Goal: Information Seeking & Learning: Find specific fact

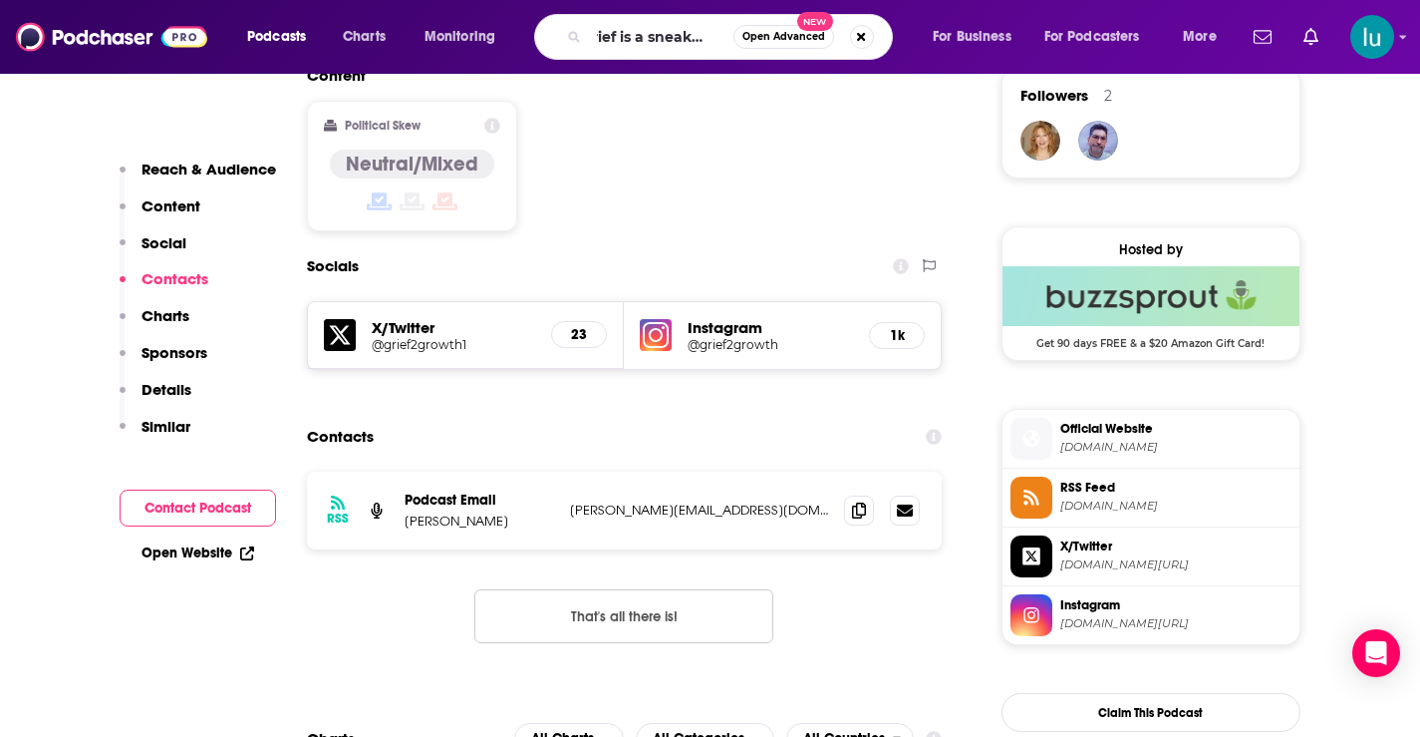
type input "grief is a sneaky bitch"
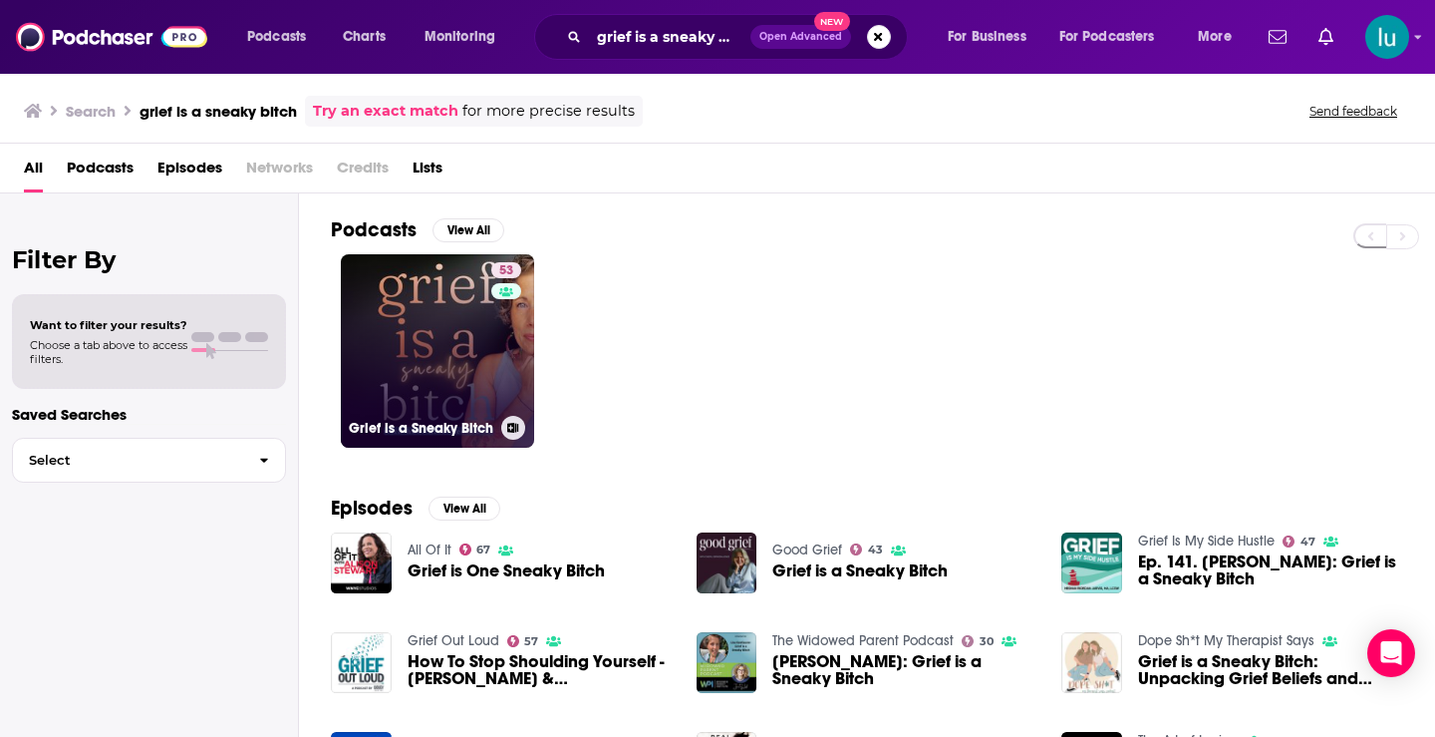
click at [426, 366] on link "53 Grief is a Sneaky Bitch" at bounding box center [437, 350] width 193 height 193
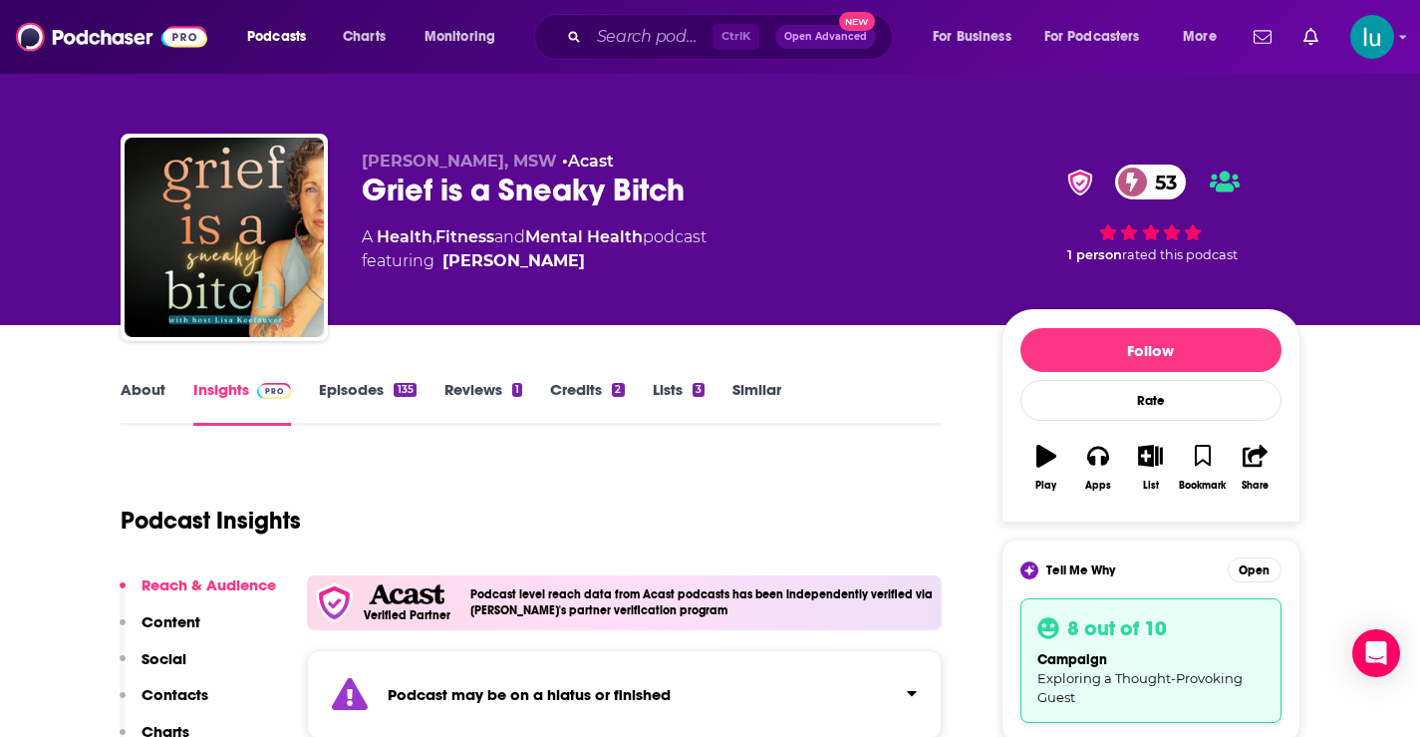
click at [151, 395] on link "About" at bounding box center [143, 403] width 45 height 46
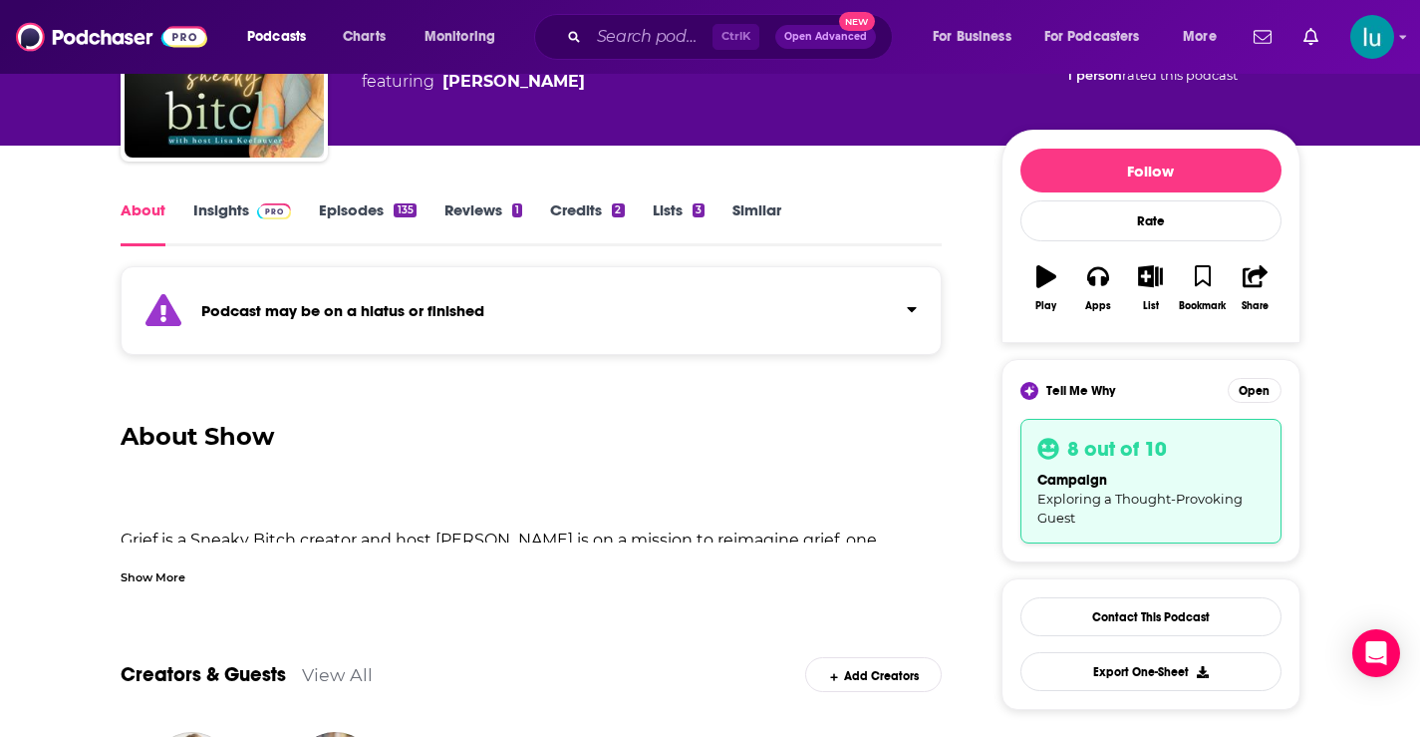
scroll to position [123, 0]
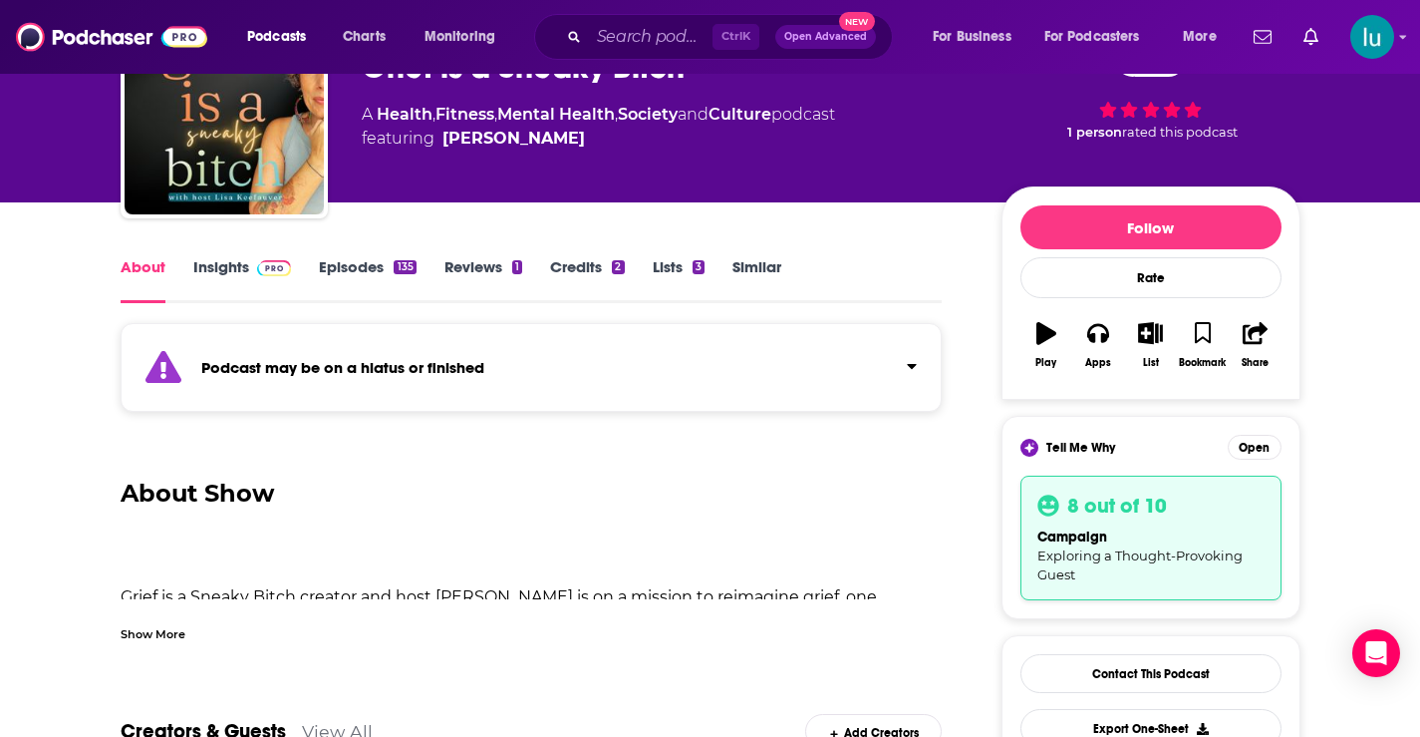
click at [218, 262] on link "Insights" at bounding box center [242, 280] width 99 height 46
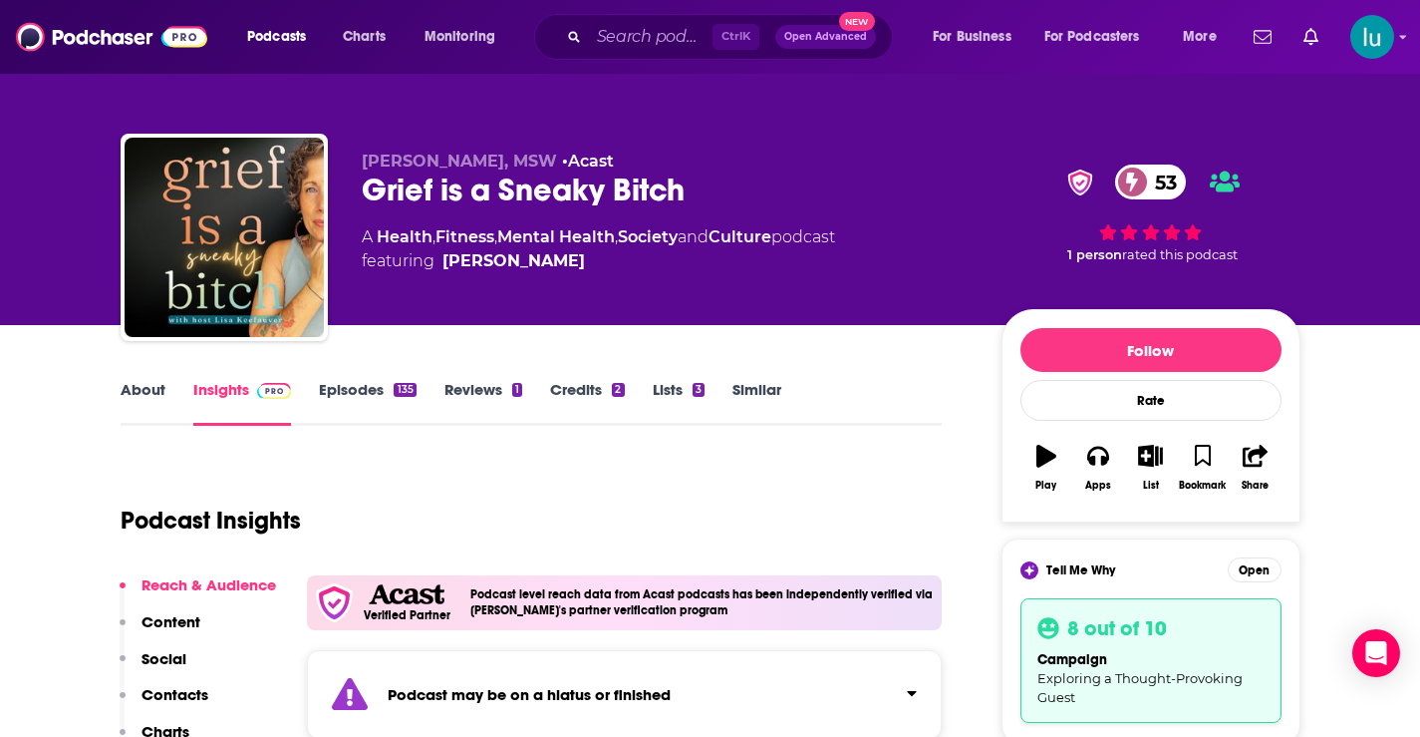
click at [364, 385] on link "Episodes 135" at bounding box center [367, 403] width 97 height 46
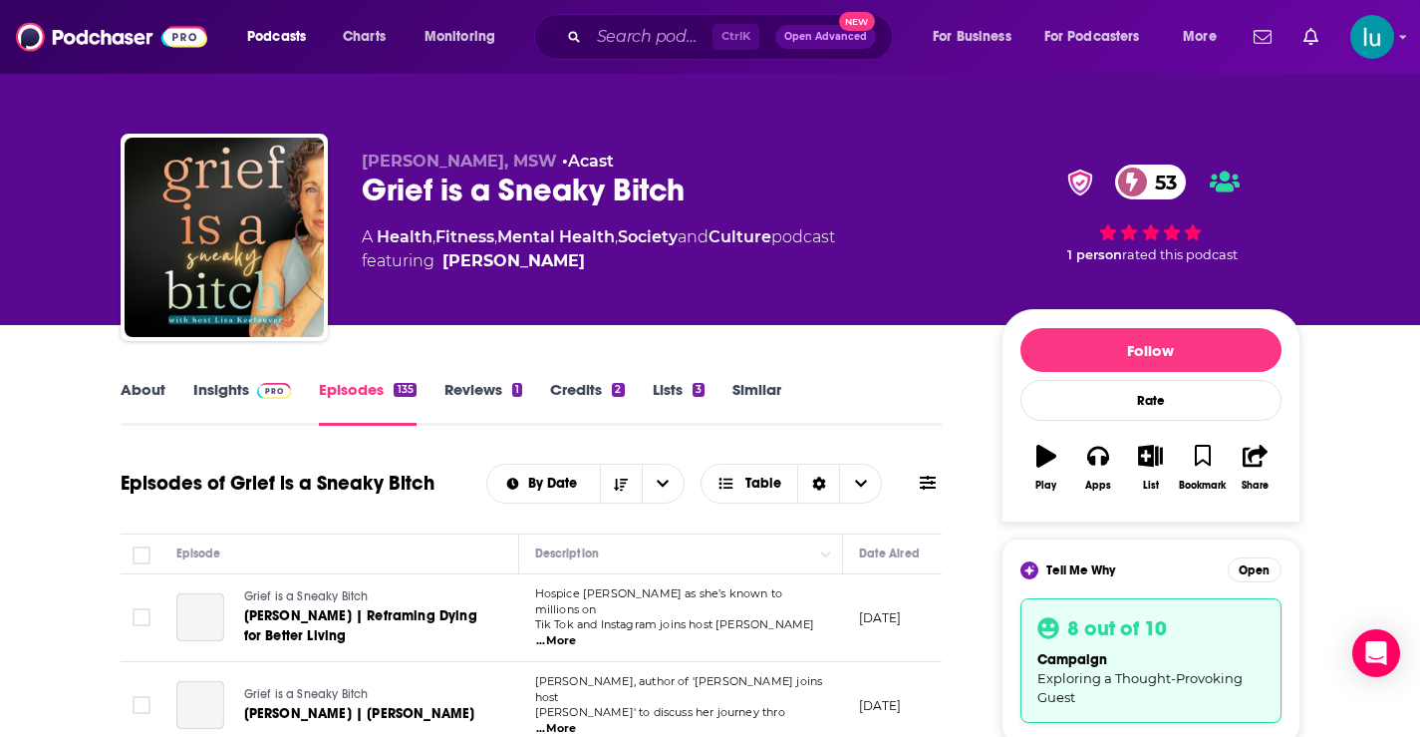
drag, startPoint x: 1418, startPoint y: 140, endPoint x: 1425, endPoint y: 161, distance: 23.0
click at [1419, 161] on html "Podcasts Charts Monitoring Ctrl K Open Advanced New For Business For Podcasters…" at bounding box center [710, 368] width 1420 height 737
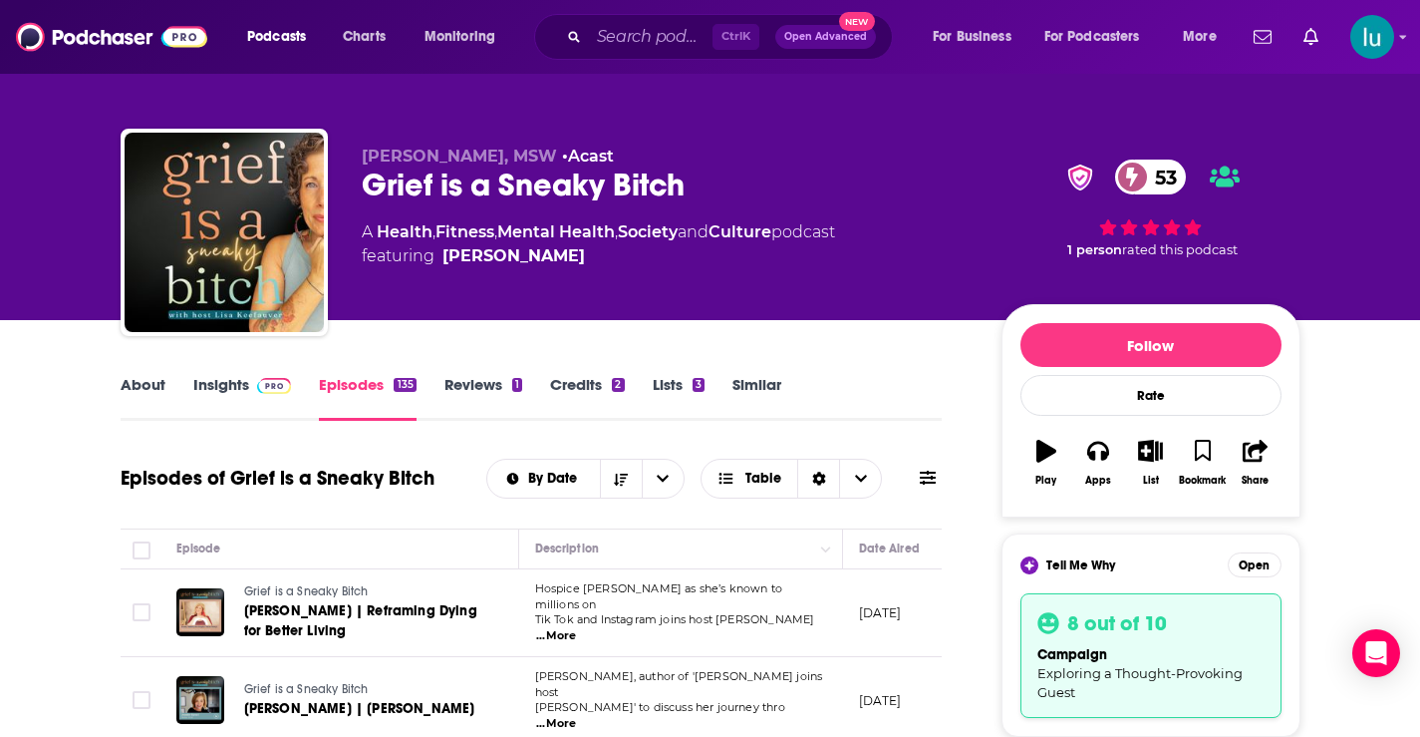
scroll to position [107, 0]
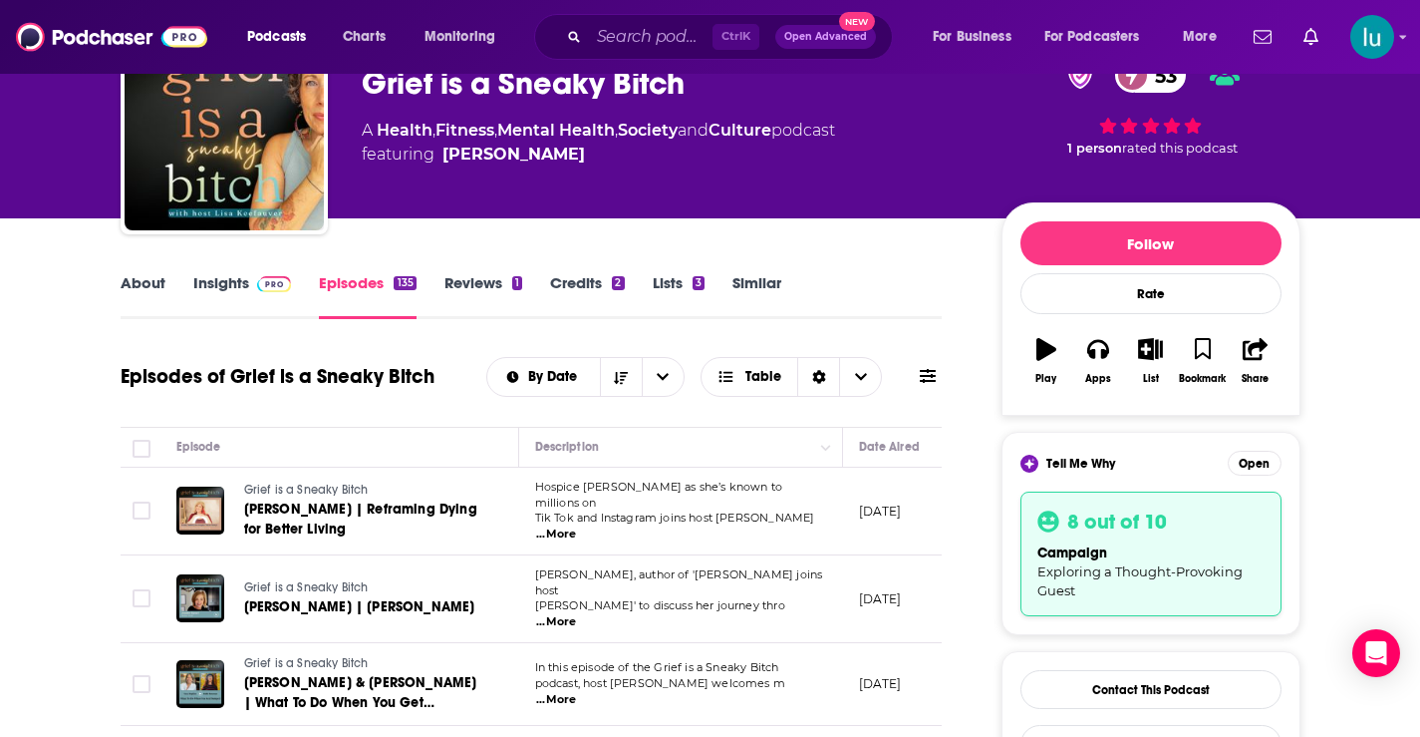
click at [218, 283] on link "Insights" at bounding box center [242, 296] width 99 height 46
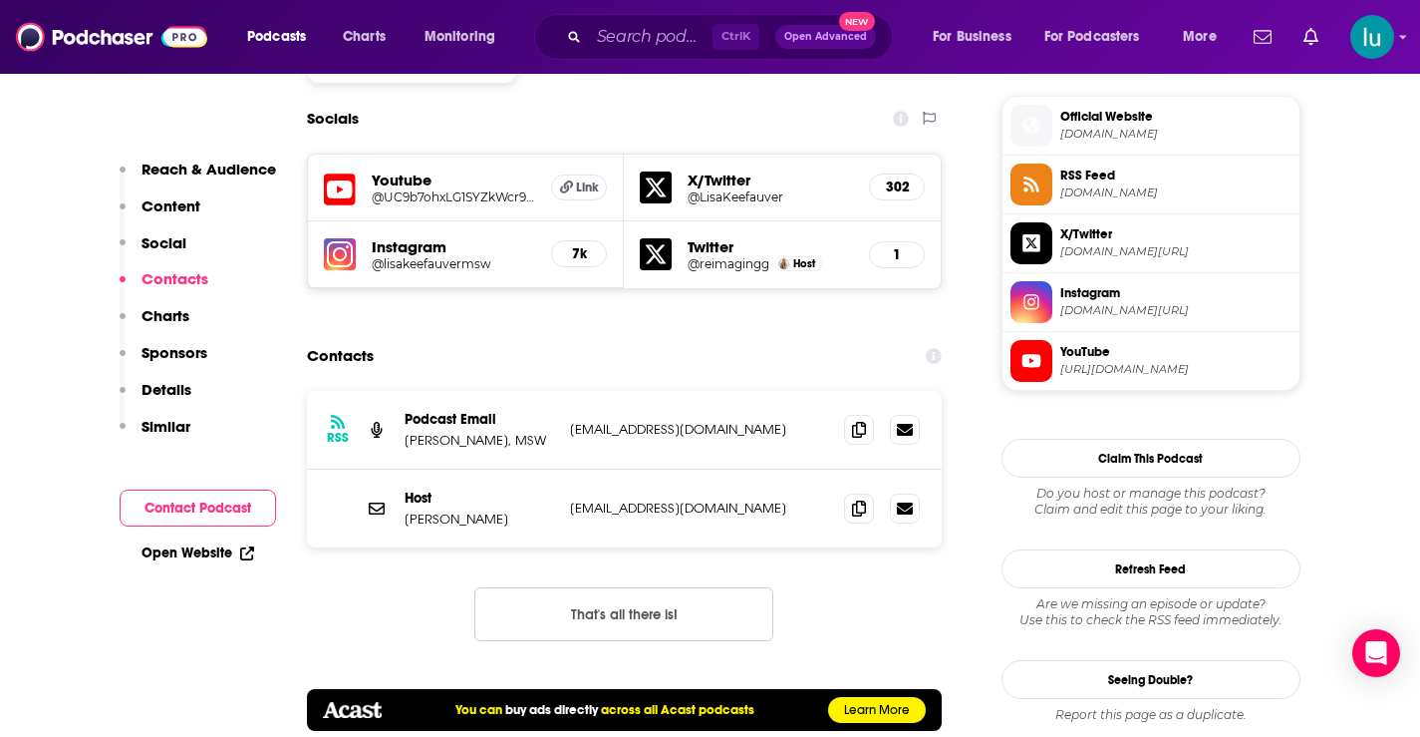
scroll to position [1971, 0]
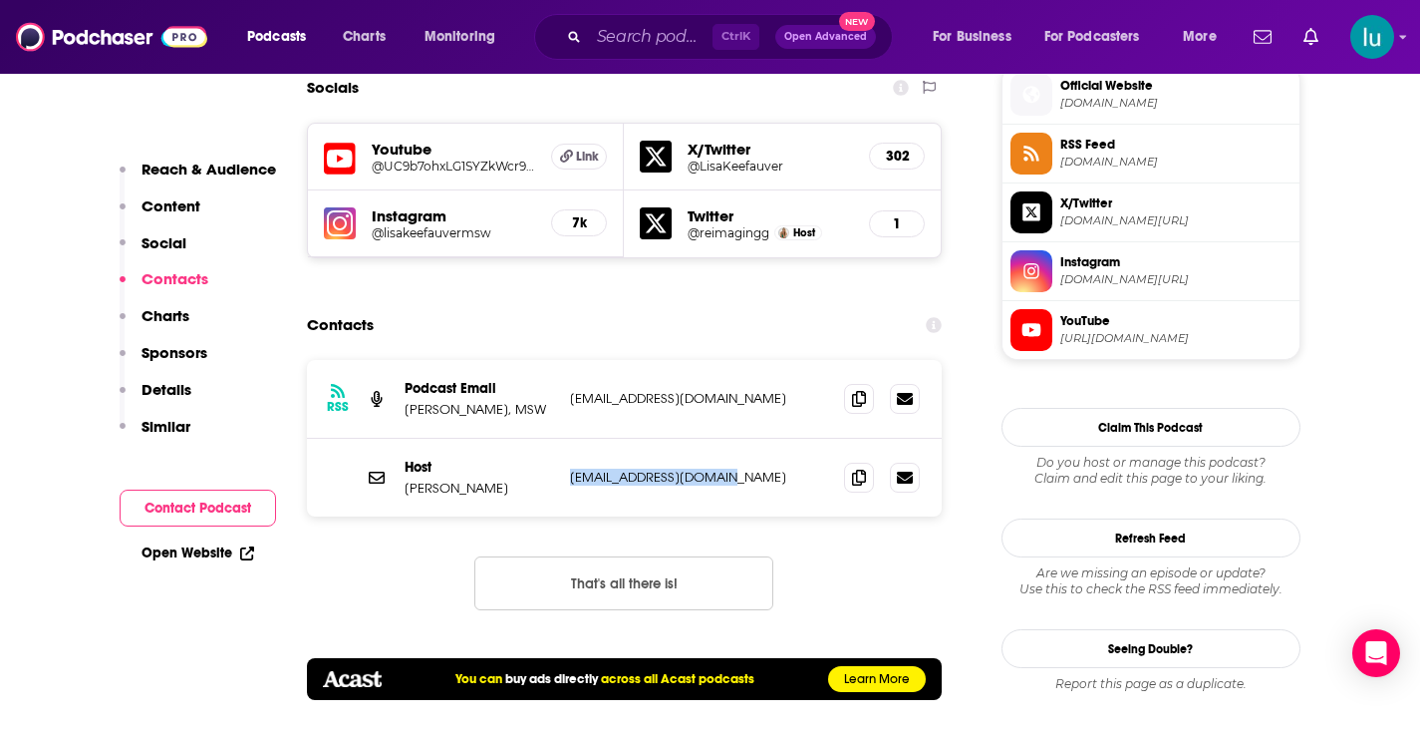
drag, startPoint x: 742, startPoint y: 400, endPoint x: 565, endPoint y: 405, distance: 176.5
click at [565, 439] on div "Host [PERSON_NAME] [EMAIL_ADDRESS][DOMAIN_NAME] [EMAIL_ADDRESS][DOMAIN_NAME]" at bounding box center [625, 478] width 636 height 78
copy p "[EMAIL_ADDRESS][DOMAIN_NAME]"
click at [635, 39] on input "Search podcasts, credits, & more..." at bounding box center [651, 37] width 124 height 32
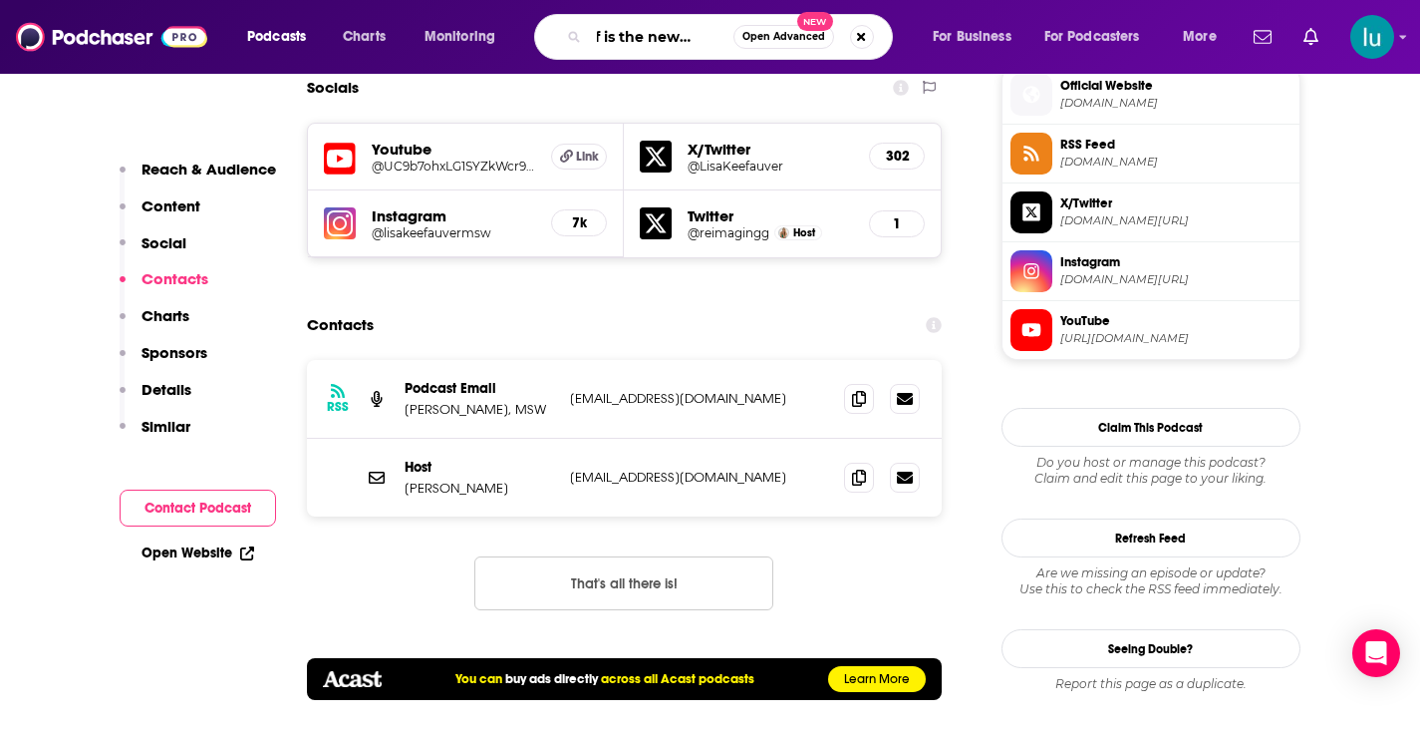
scroll to position [0, 43]
type input "grief is the new normal"
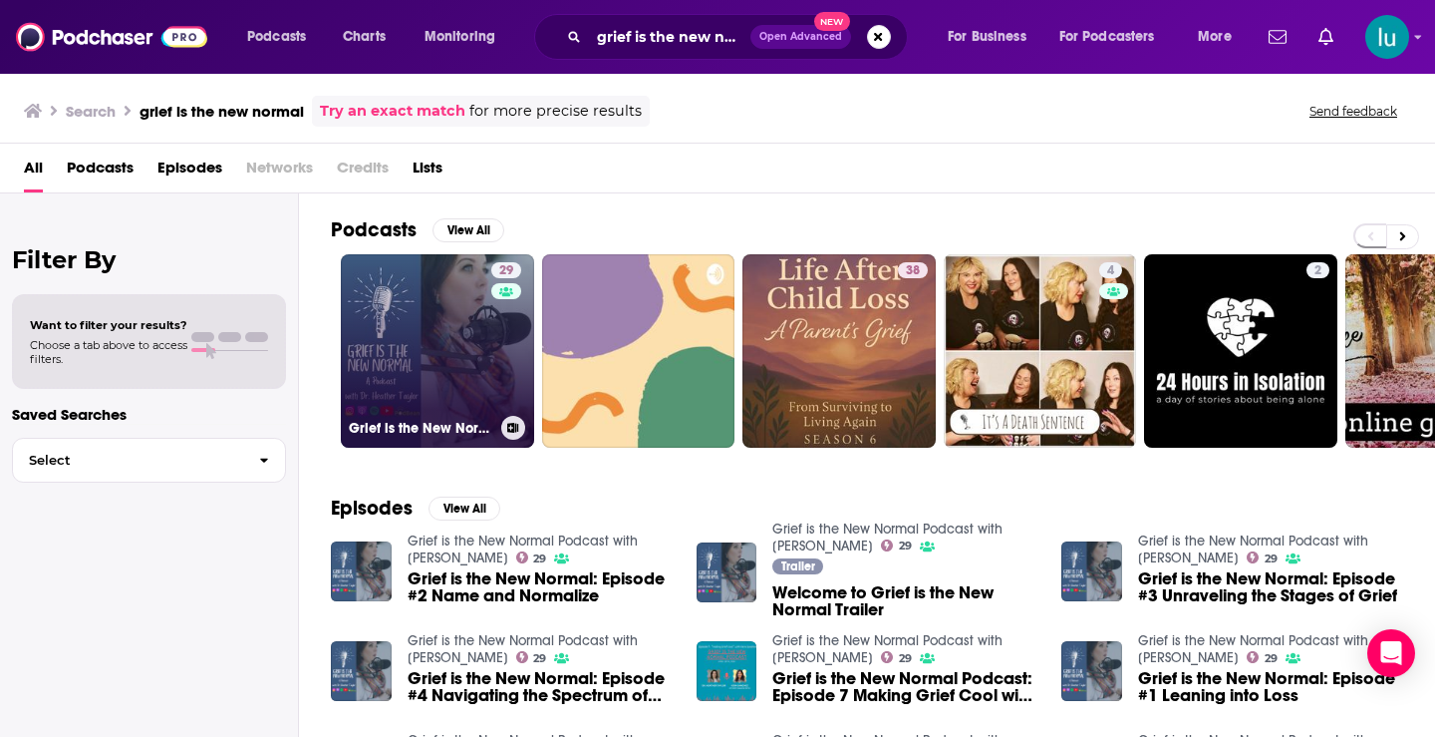
click at [424, 346] on link "29 Grief is the New Normal Podcast with [PERSON_NAME]" at bounding box center [437, 350] width 193 height 193
